Goal: Task Accomplishment & Management: Complete application form

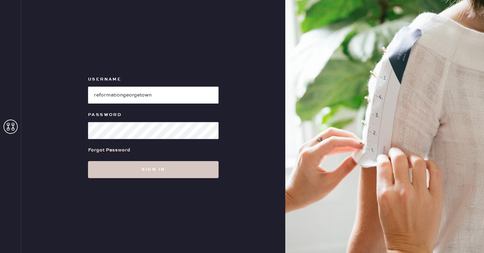
click at [105, 180] on div "Username Password Forgot Password Sign in" at bounding box center [153, 126] width 264 height 253
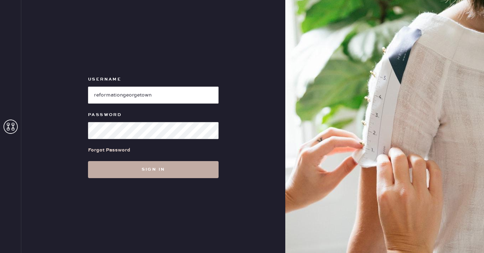
click at [112, 172] on button "Sign in" at bounding box center [153, 169] width 130 height 17
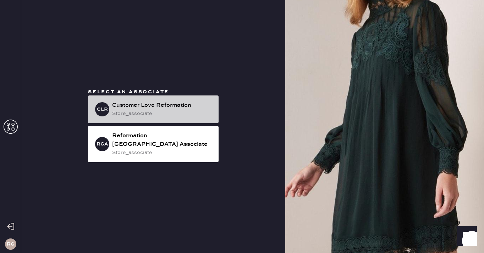
click at [166, 106] on div "Customer Love Reformation" at bounding box center [162, 105] width 101 height 9
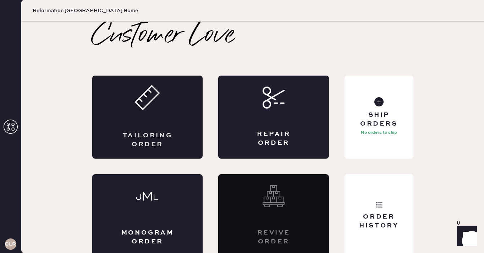
click at [180, 120] on div "Tailoring Order" at bounding box center [147, 117] width 111 height 83
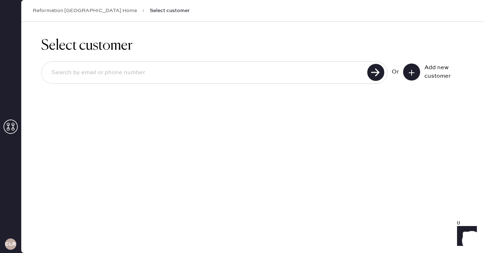
click at [311, 79] on input at bounding box center [205, 73] width 319 height 16
type input "2035059071"
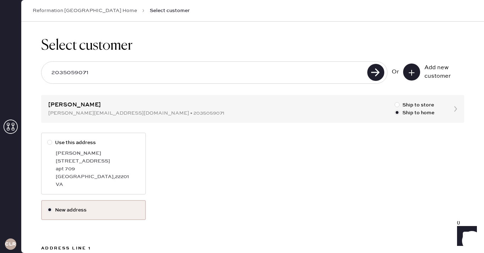
click at [48, 143] on div at bounding box center [49, 142] width 5 height 5
click at [48, 139] on input "Use this address" at bounding box center [47, 139] width 0 height 0
radio input "true"
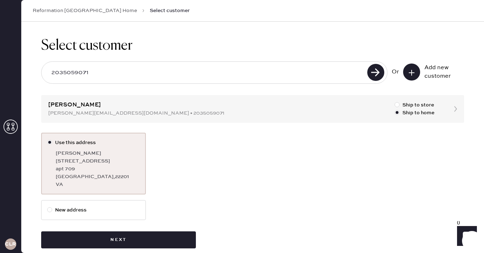
scroll to position [11, 0]
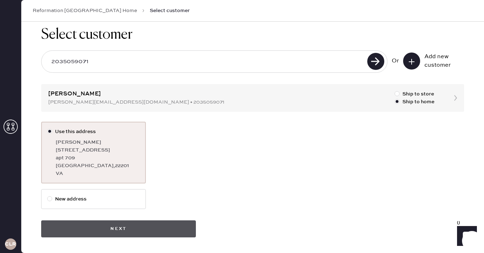
click at [95, 227] on button "Next" at bounding box center [118, 228] width 155 height 17
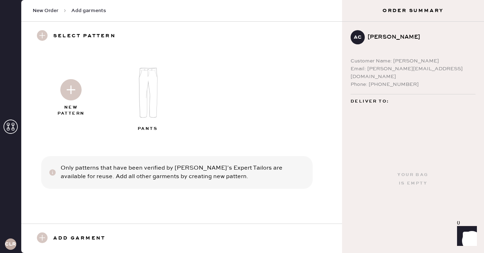
click at [41, 237] on use at bounding box center [42, 237] width 11 height 11
click at [74, 89] on img at bounding box center [70, 89] width 21 height 21
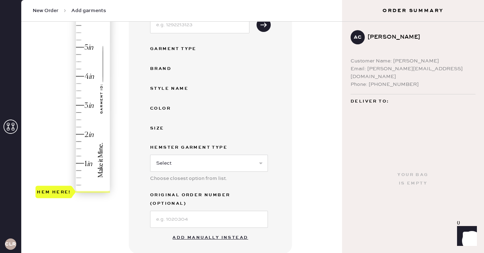
scroll to position [122, 0]
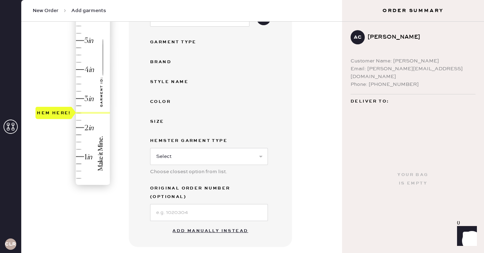
click at [82, 113] on div "Hem here!" at bounding box center [73, 83] width 76 height 209
click at [261, 160] on select "Select Basic Skirt Jeans Leggings Pants Shorts Basic Sleeved Dress Basic Sleeve…" at bounding box center [209, 156] width 118 height 17
select select "2"
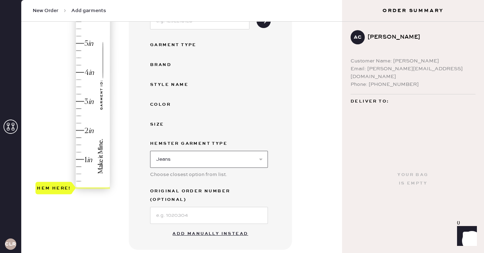
scroll to position [118, 0]
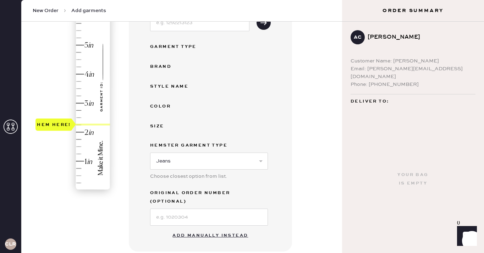
click at [80, 121] on div "Hem here!" at bounding box center [73, 88] width 76 height 209
type input "2.5"
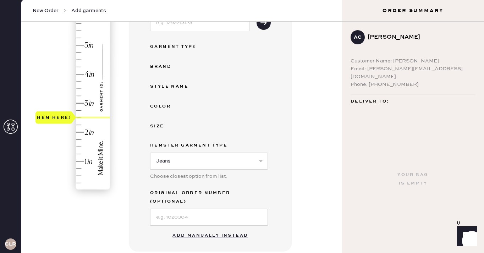
click at [80, 118] on div "Hem here!" at bounding box center [73, 88] width 76 height 209
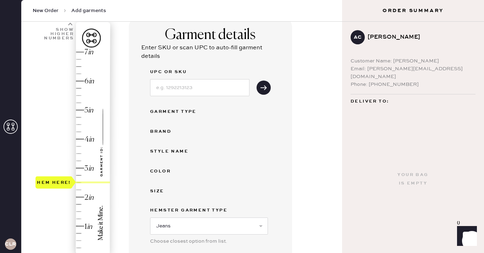
scroll to position [0, 0]
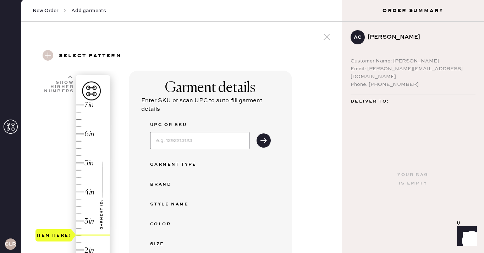
click at [189, 138] on input at bounding box center [199, 140] width 99 height 17
type input "1313451sdo0217"
click at [268, 140] on button "submit" at bounding box center [263, 140] width 14 height 14
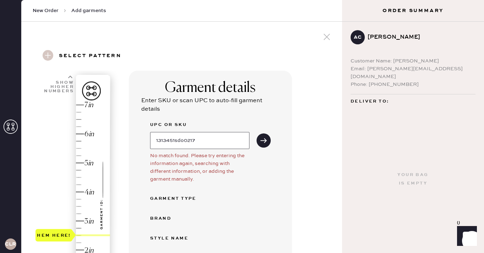
click at [224, 139] on input "1313451sdo0217" at bounding box center [199, 140] width 99 height 17
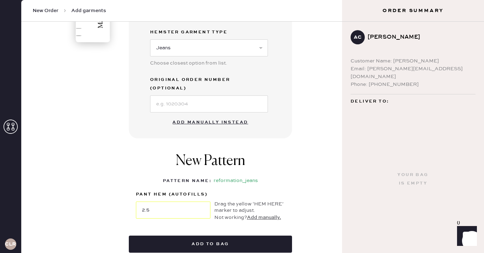
scroll to position [264, 0]
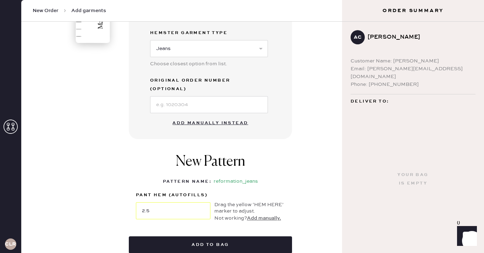
click at [219, 116] on button "Add manually instead" at bounding box center [210, 123] width 84 height 14
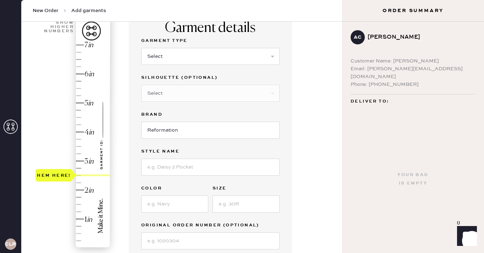
scroll to position [22, 0]
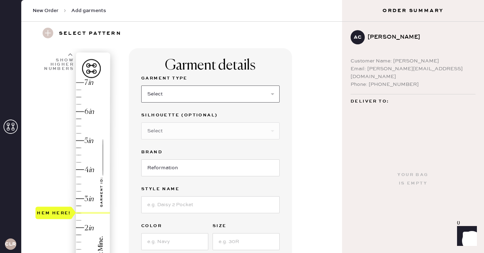
click at [165, 95] on select "Select Basic Skirt Jeans Leggings Pants Shorts Basic Sleeved Dress Basic Sleeve…" at bounding box center [210, 93] width 138 height 17
select select "3"
click at [164, 129] on select "Select Bike Shorts Flare Cropped Other" at bounding box center [210, 130] width 138 height 17
select select "2"
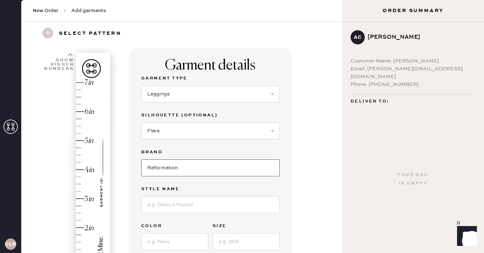
click at [166, 170] on input "Reformation" at bounding box center [210, 167] width 138 height 17
click at [165, 204] on input at bounding box center [210, 204] width 138 height 17
type input "[PERSON_NAME] Low rise slouchy wide leg jeans"
click at [423, 232] on div "Your bag is empty" at bounding box center [413, 179] width 142 height 147
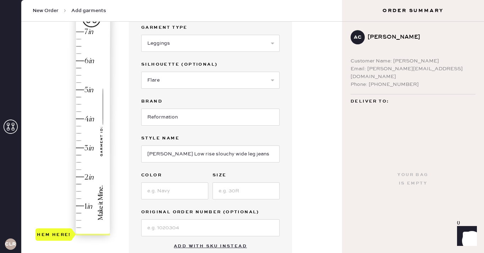
scroll to position [90, 0]
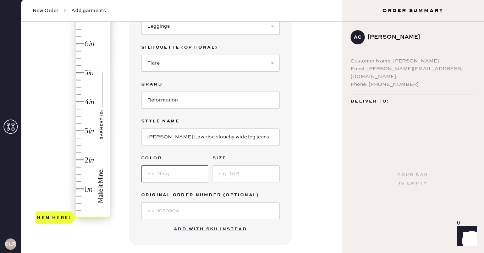
click at [180, 174] on input at bounding box center [174, 173] width 67 height 17
type input "SAND DOLLAR"
click at [231, 178] on input at bounding box center [245, 173] width 67 height 17
type input "27"
click at [277, 196] on label "Original Order Number (Optional)" at bounding box center [210, 195] width 138 height 9
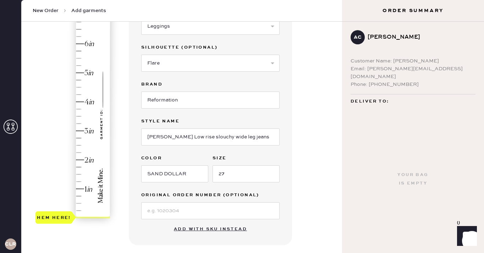
type input "2.5"
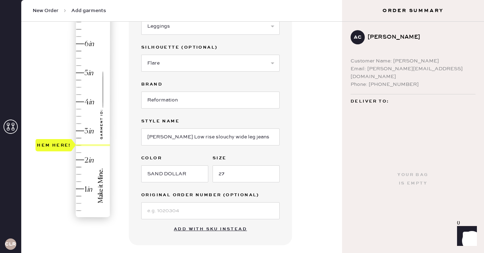
click at [80, 146] on div "Hem here!" at bounding box center [73, 116] width 76 height 209
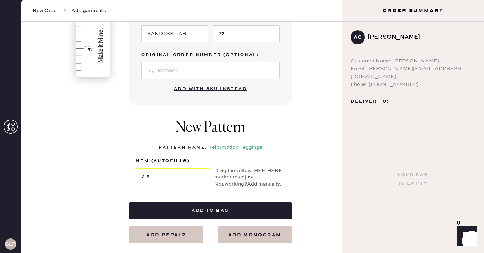
scroll to position [246, 0]
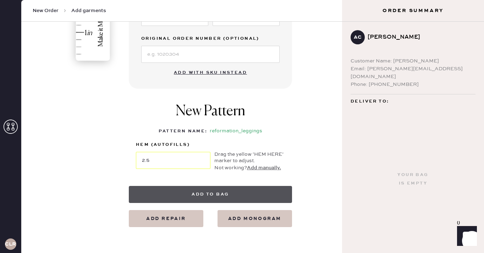
click at [222, 194] on button "Add to bag" at bounding box center [210, 194] width 163 height 17
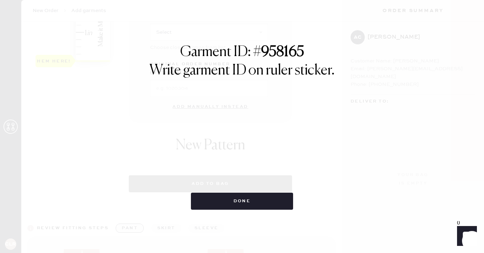
select select "3"
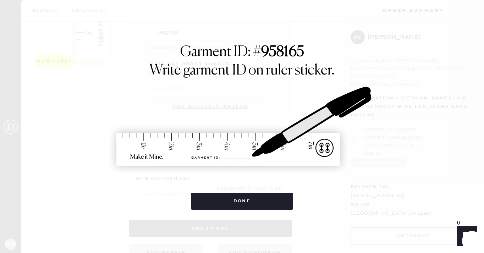
click at [246, 191] on div "Done" at bounding box center [242, 197] width 102 height 24
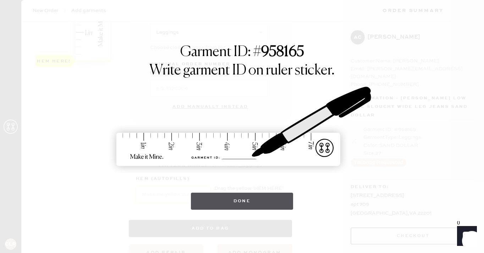
click at [247, 196] on button "Done" at bounding box center [242, 200] width 102 height 17
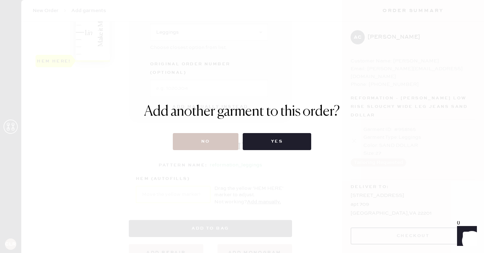
click at [213, 150] on div "Add another garment to this order? No Yes" at bounding box center [242, 126] width 484 height 253
click at [211, 143] on button "No" at bounding box center [206, 141] width 66 height 17
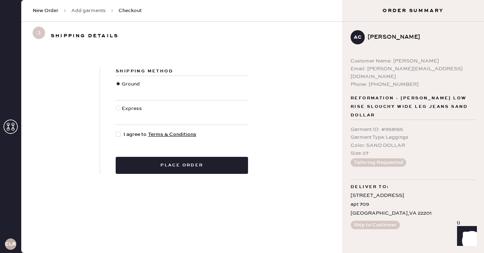
click at [117, 135] on div at bounding box center [118, 134] width 5 height 5
click at [116, 131] on input "I agree to Terms & Conditions" at bounding box center [116, 130] width 0 height 0
checkbox input "true"
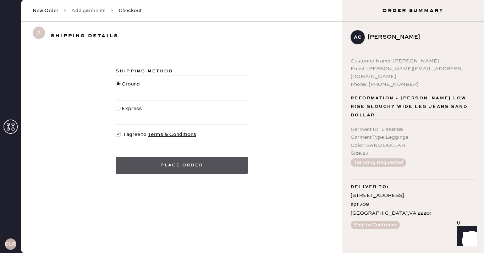
click at [151, 170] on button "Place order" at bounding box center [182, 165] width 132 height 17
